Goal: Task Accomplishment & Management: Manage account settings

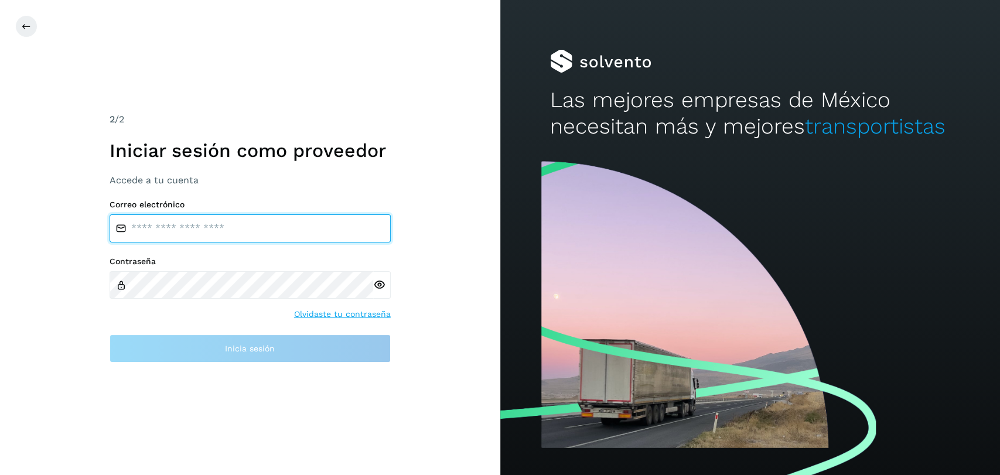
click at [225, 234] on input "email" at bounding box center [250, 228] width 281 height 28
type input "**********"
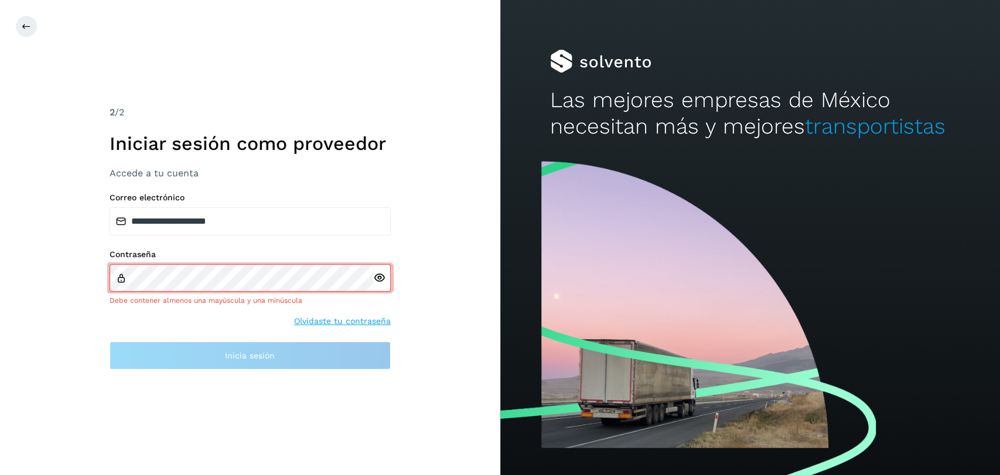
click at [380, 280] on icon at bounding box center [379, 278] width 12 height 12
click at [376, 285] on div at bounding box center [382, 278] width 18 height 28
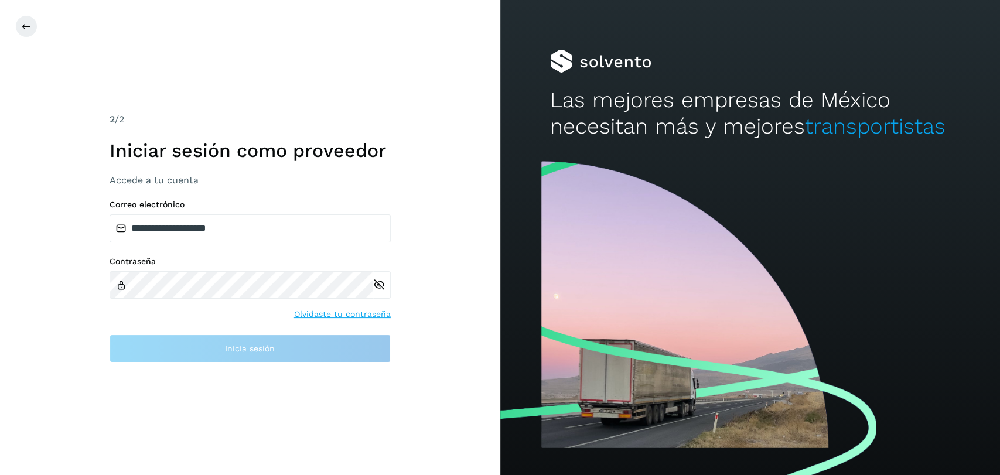
click at [348, 326] on div "**********" at bounding box center [250, 281] width 281 height 163
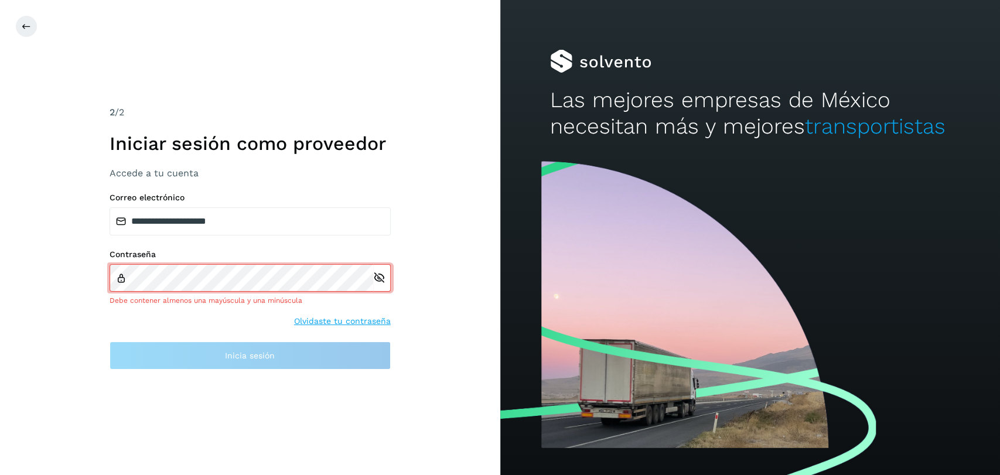
click at [355, 321] on link "Olvidaste tu contraseña" at bounding box center [342, 321] width 97 height 12
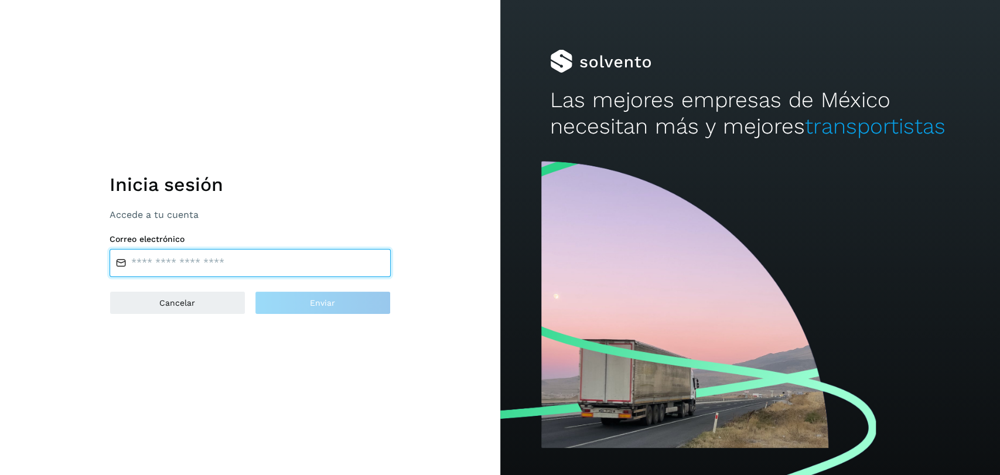
click at [202, 257] on input "email" at bounding box center [250, 263] width 281 height 28
type input "**********"
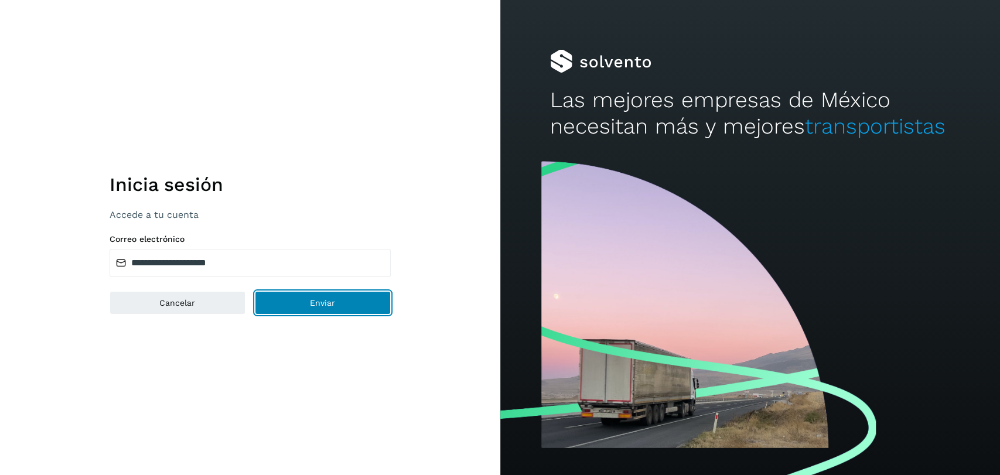
click at [305, 306] on button "Enviar" at bounding box center [323, 302] width 136 height 23
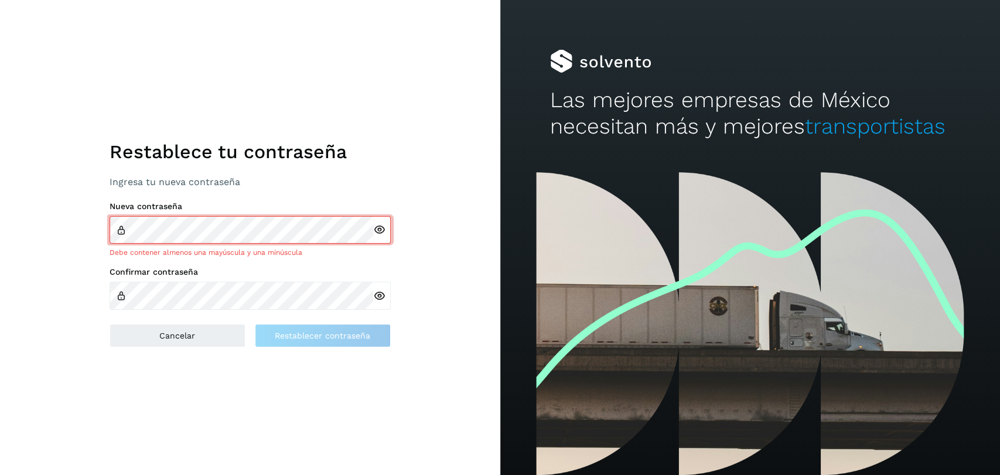
click at [378, 230] on div at bounding box center [382, 230] width 18 height 28
click at [143, 280] on div "Confirmar contraseña" at bounding box center [250, 288] width 281 height 43
click at [156, 278] on div "Confirmar contraseña" at bounding box center [250, 288] width 281 height 43
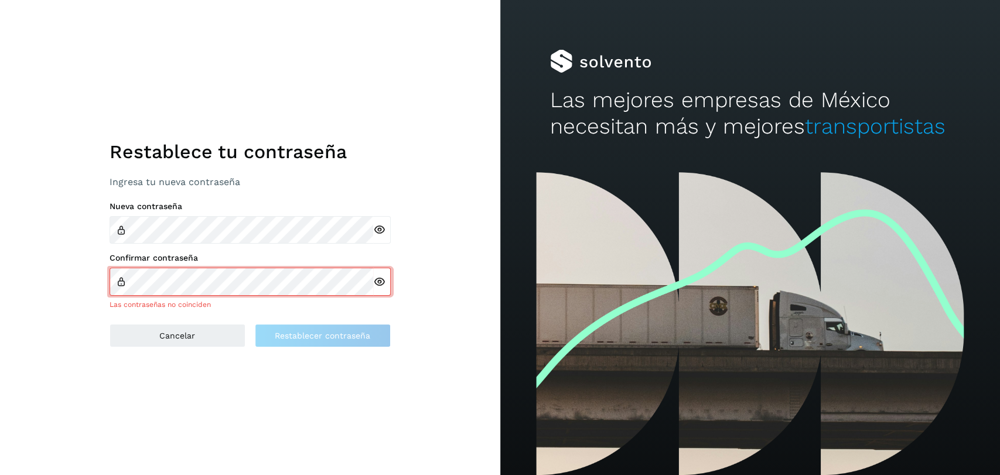
click at [237, 378] on div "Restablece tu contraseña Ingresa tu nueva contraseña Nueva contraseña Confirmar…" at bounding box center [250, 237] width 500 height 475
click at [378, 231] on icon at bounding box center [379, 230] width 12 height 12
click at [381, 280] on icon at bounding box center [379, 282] width 12 height 12
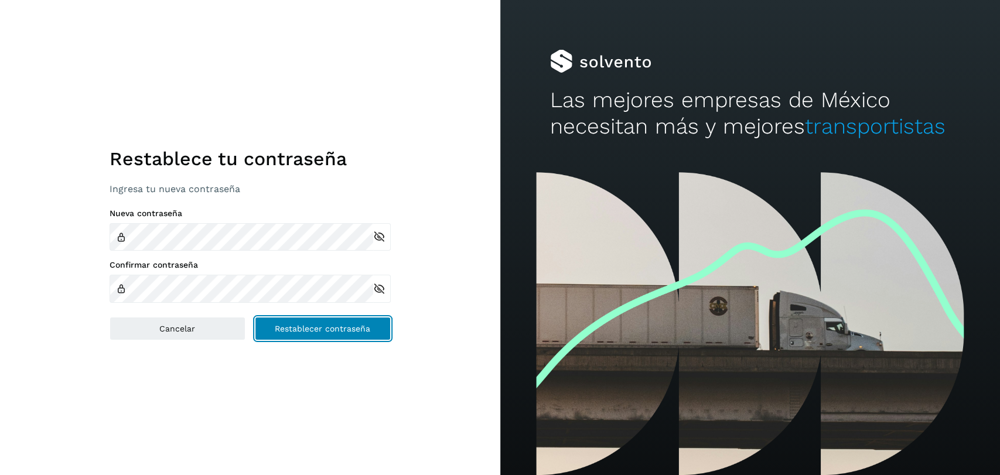
click at [329, 333] on span "Restablecer contraseña" at bounding box center [322, 328] width 95 height 8
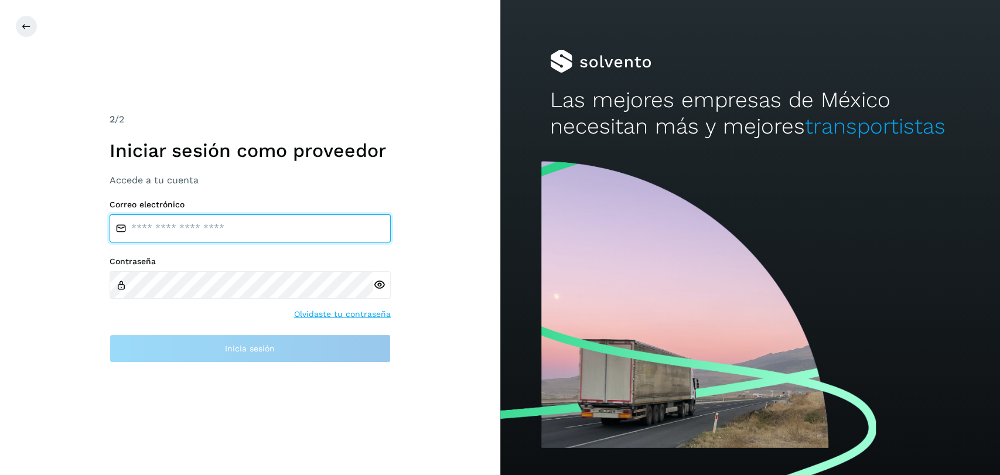
click at [207, 231] on input "email" at bounding box center [250, 228] width 281 height 28
type input "**********"
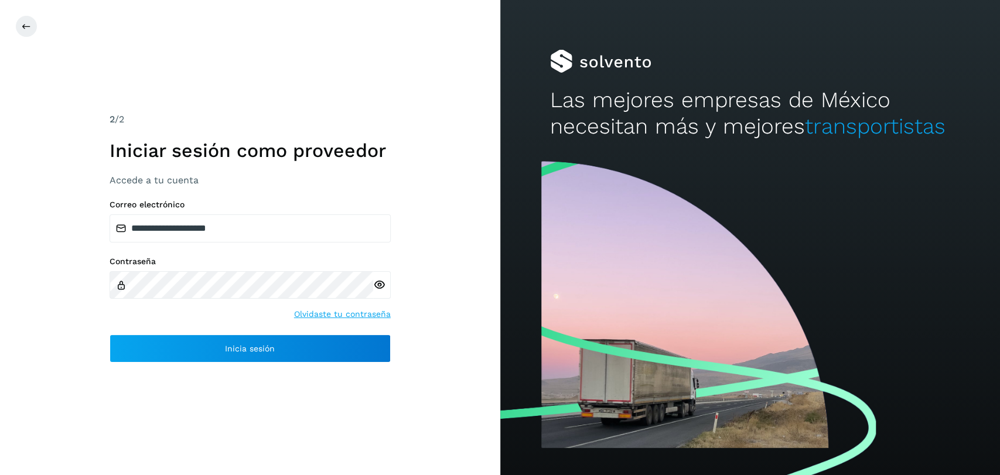
click at [380, 287] on icon at bounding box center [379, 285] width 12 height 12
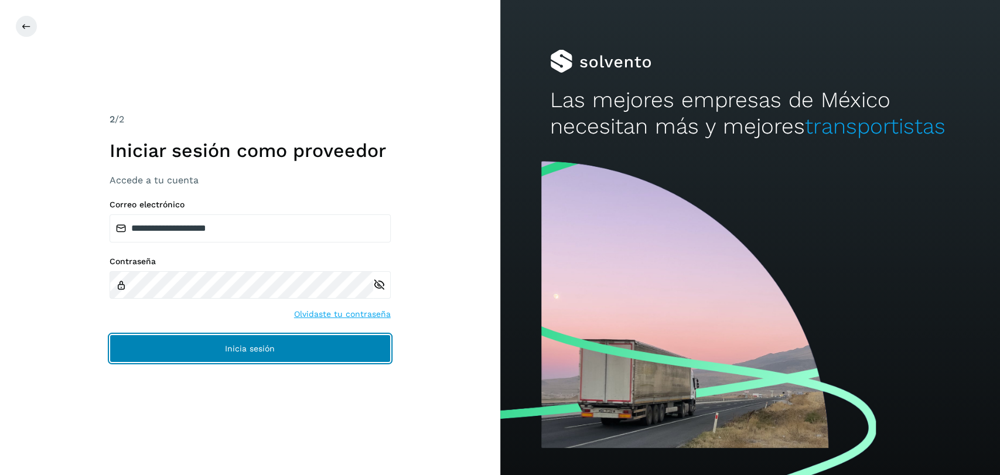
click at [276, 351] on button "Inicia sesión" at bounding box center [250, 348] width 281 height 28
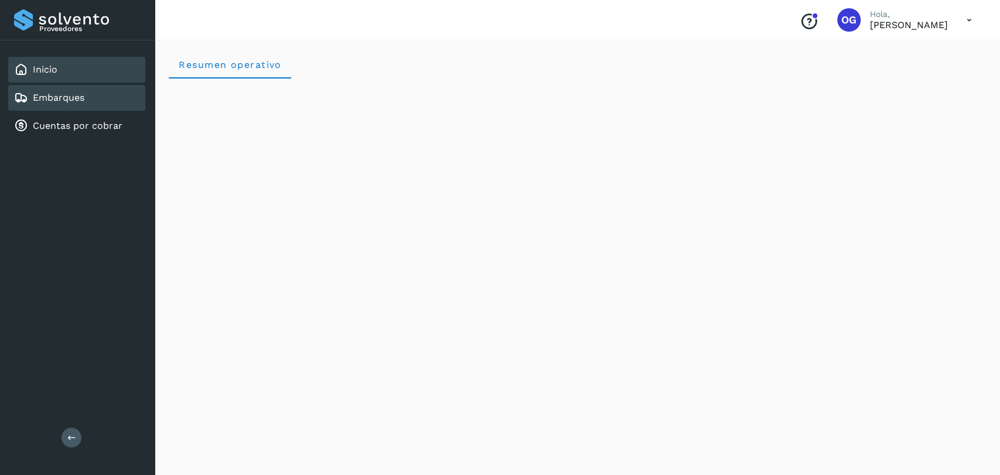
click at [85, 90] on div "Embarques" at bounding box center [76, 98] width 137 height 26
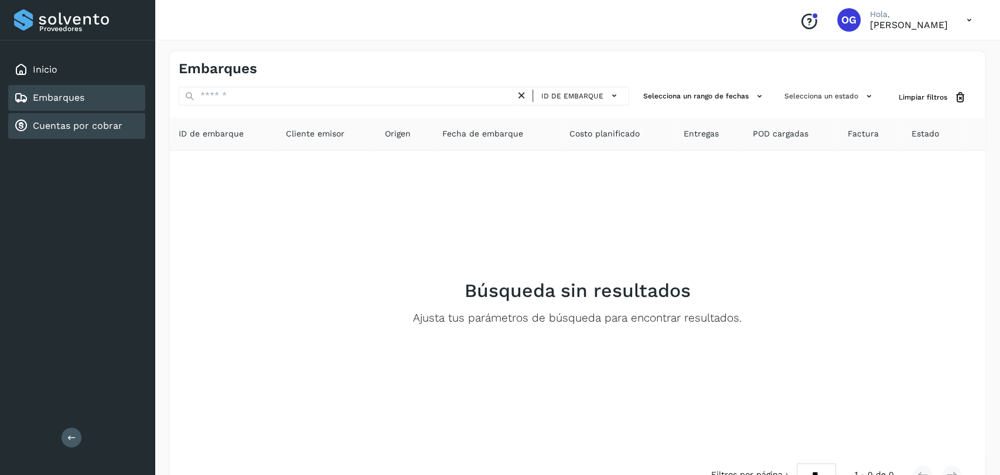
click at [88, 124] on link "Cuentas por cobrar" at bounding box center [78, 125] width 90 height 11
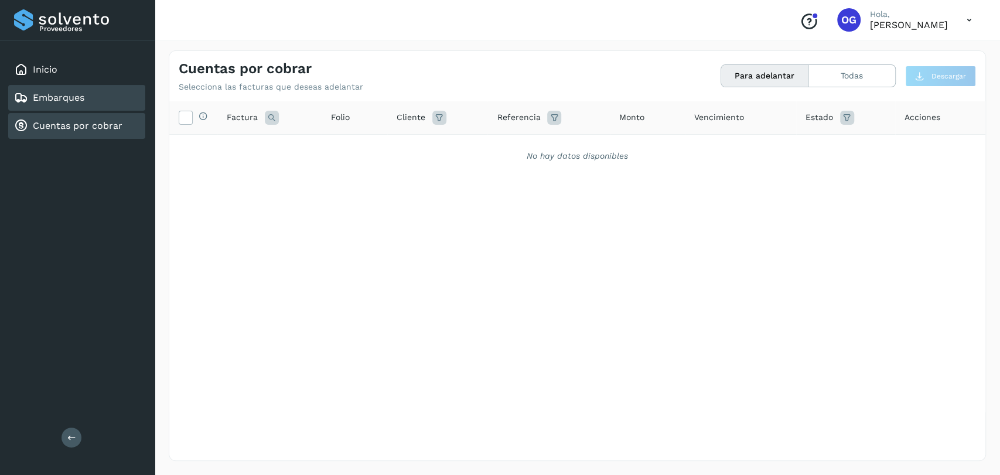
click at [100, 102] on div "Embarques" at bounding box center [76, 98] width 137 height 26
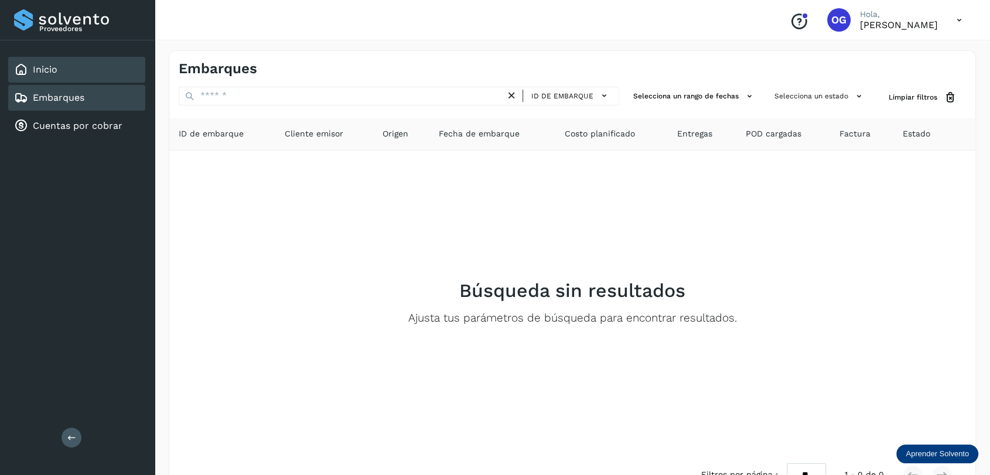
click at [94, 72] on div "Inicio" at bounding box center [76, 70] width 137 height 26
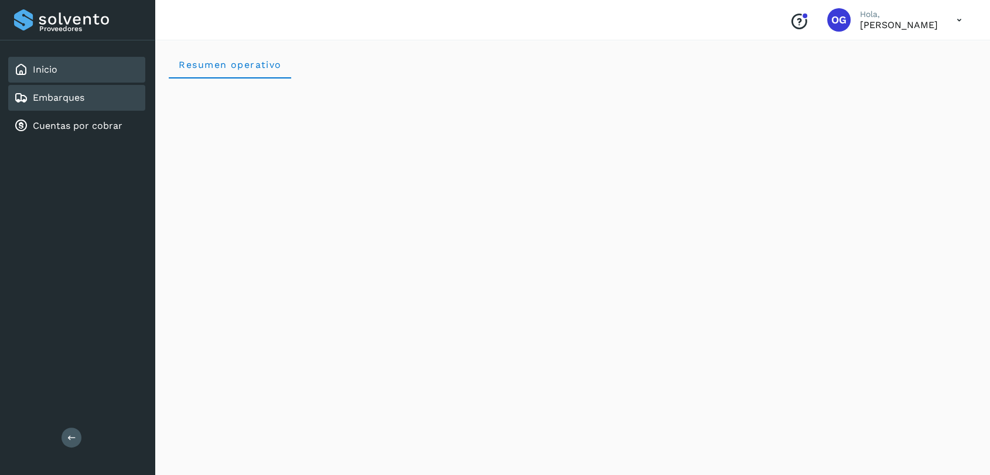
click at [77, 100] on link "Embarques" at bounding box center [59, 97] width 52 height 11
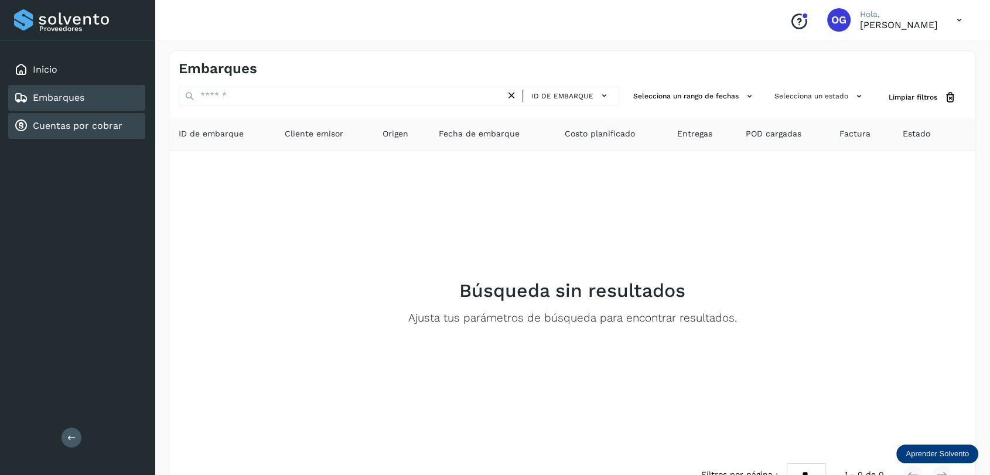
click at [101, 132] on div "Cuentas por cobrar" at bounding box center [68, 126] width 108 height 14
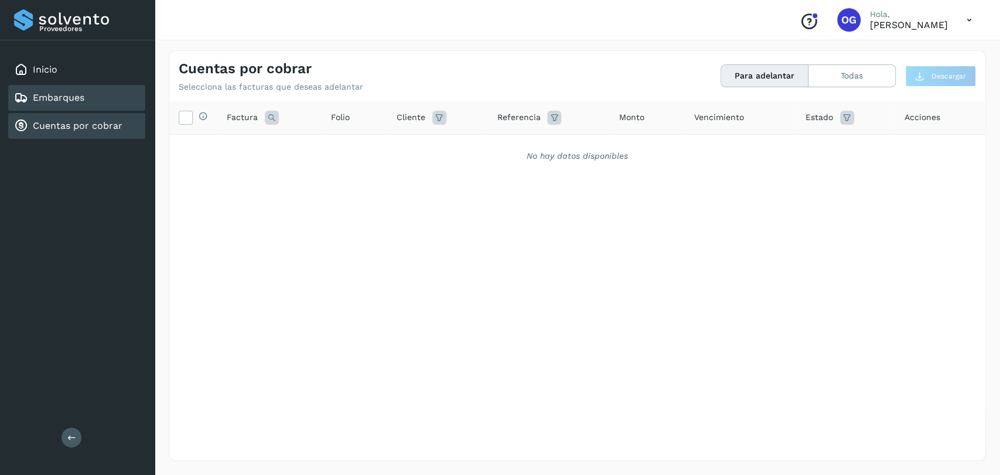
click at [108, 101] on div "Embarques" at bounding box center [76, 98] width 137 height 26
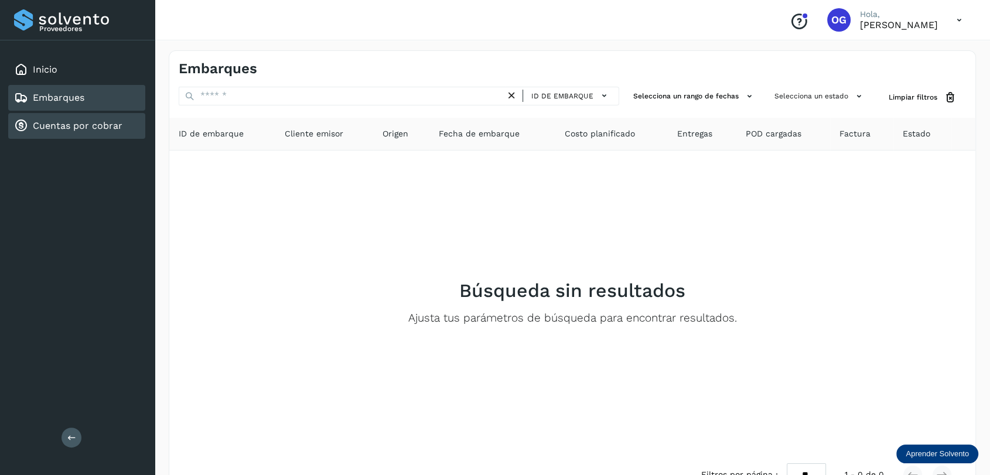
click at [109, 131] on link "Cuentas por cobrar" at bounding box center [78, 125] width 90 height 11
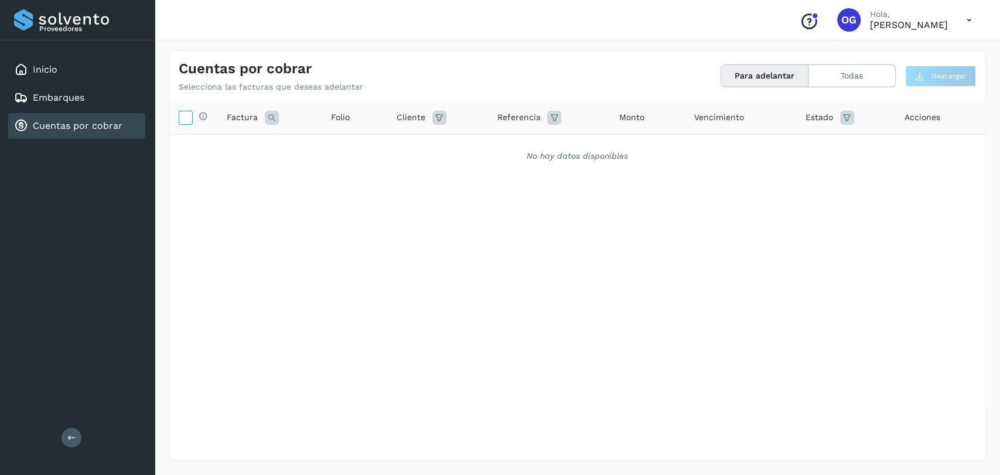
click at [191, 118] on icon at bounding box center [185, 117] width 12 height 12
click at [61, 71] on div "Inicio" at bounding box center [76, 70] width 137 height 26
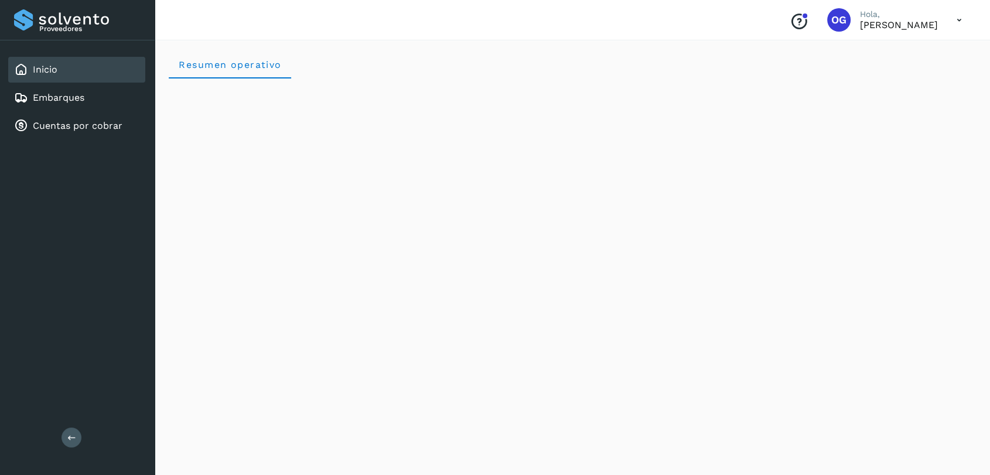
click at [958, 23] on icon at bounding box center [959, 20] width 24 height 24
click at [744, 22] on div at bounding box center [495, 237] width 990 height 475
click at [789, 23] on icon "Conoce nuestros beneficios" at bounding box center [798, 21] width 19 height 19
click at [69, 95] on link "Embarques" at bounding box center [59, 97] width 52 height 11
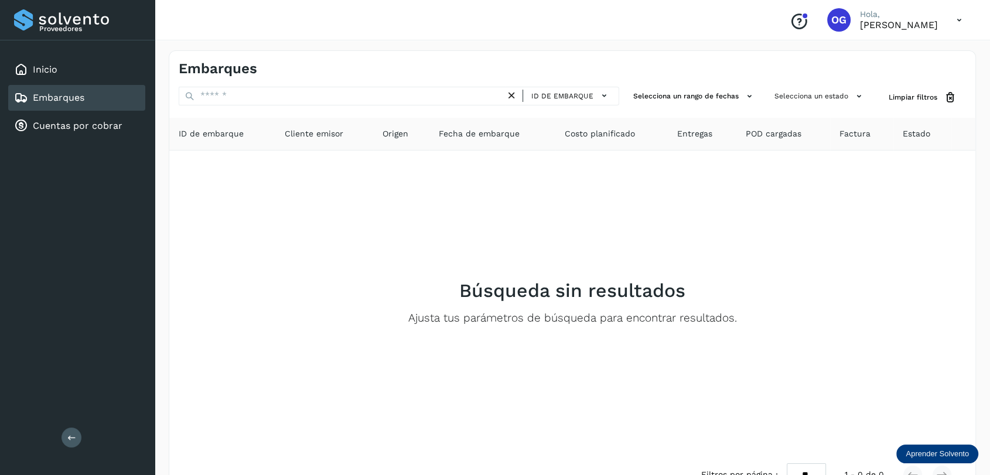
click at [893, 140] on th "Factura" at bounding box center [922, 134] width 59 height 33
click at [856, 129] on span "Factura" at bounding box center [854, 134] width 31 height 12
click at [84, 122] on link "Cuentas por cobrar" at bounding box center [78, 125] width 90 height 11
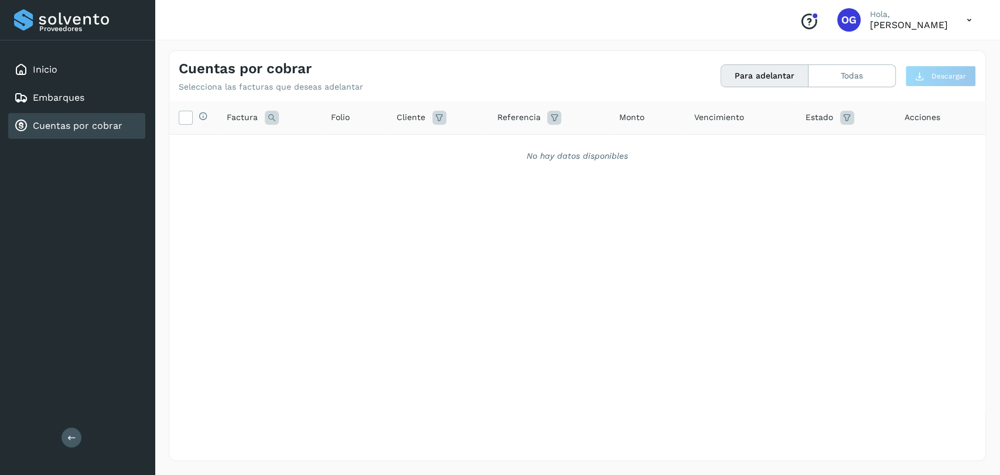
click at [90, 132] on div "Cuentas por cobrar" at bounding box center [76, 126] width 137 height 26
click at [50, 20] on div "Proveedores" at bounding box center [77, 19] width 127 height 21
click at [108, 129] on link "Cuentas por cobrar" at bounding box center [78, 125] width 90 height 11
click at [94, 100] on div "Embarques" at bounding box center [76, 98] width 137 height 26
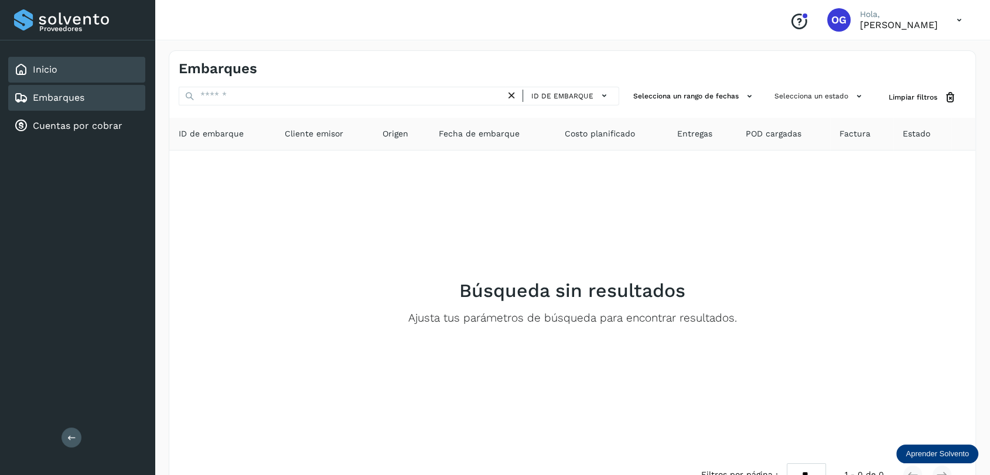
click at [96, 76] on div "Inicio" at bounding box center [76, 70] width 137 height 26
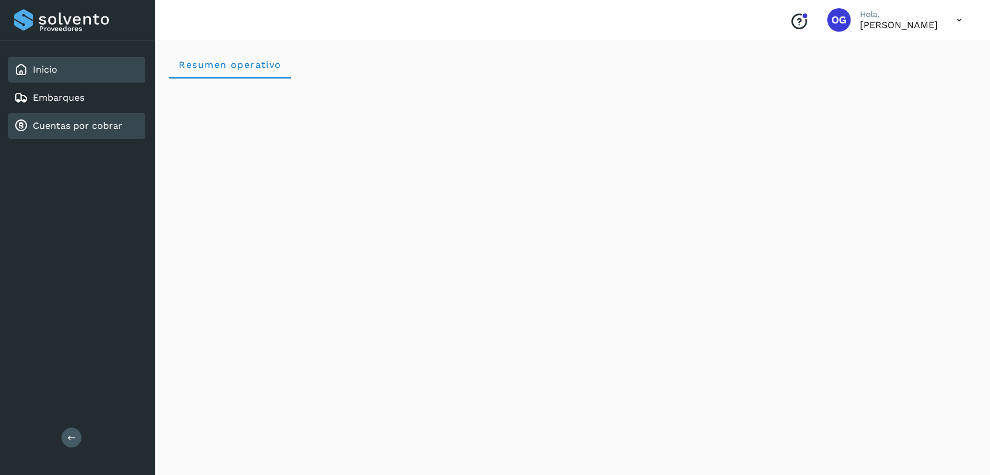
click at [100, 128] on link "Cuentas por cobrar" at bounding box center [78, 125] width 90 height 11
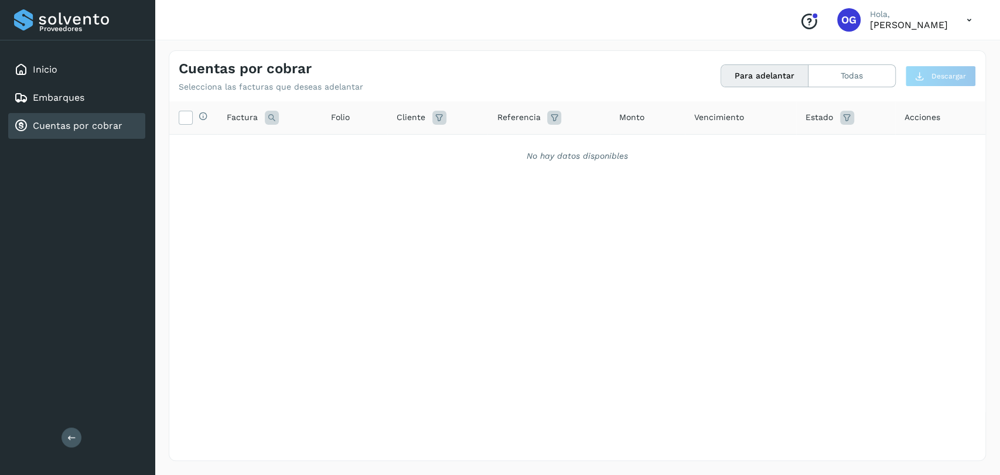
click at [100, 128] on link "Cuentas por cobrar" at bounding box center [78, 125] width 90 height 11
click at [35, 126] on link "Cuentas por cobrar" at bounding box center [78, 125] width 90 height 11
click at [52, 73] on link "Inicio" at bounding box center [45, 69] width 25 height 11
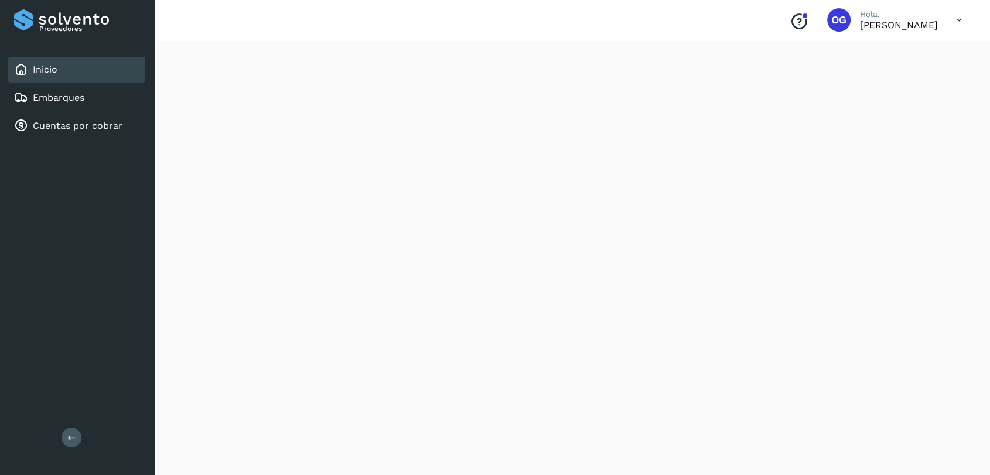
scroll to position [965, 0]
click at [66, 128] on link "Cuentas por cobrar" at bounding box center [78, 125] width 90 height 11
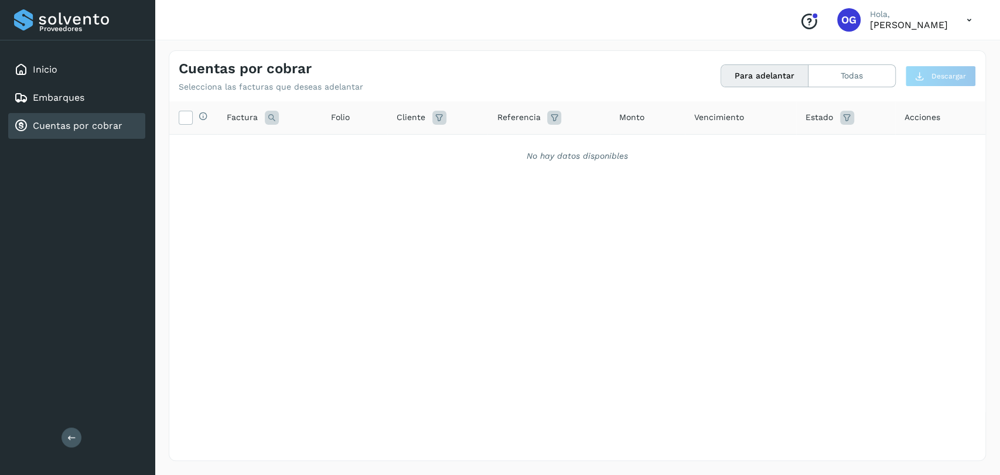
click at [255, 111] on span "Factura" at bounding box center [242, 117] width 31 height 12
click at [244, 120] on span "Factura" at bounding box center [242, 117] width 31 height 12
click at [187, 118] on icon at bounding box center [185, 117] width 12 height 12
click at [832, 80] on button "Todas" at bounding box center [851, 76] width 87 height 22
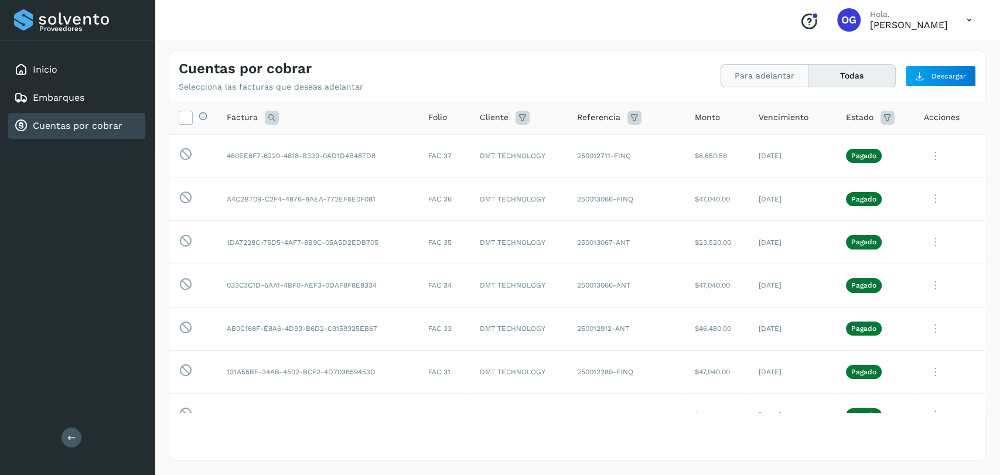
click at [808, 78] on button "Para adelantar" at bounding box center [851, 76] width 87 height 22
